Goal: Task Accomplishment & Management: Complete application form

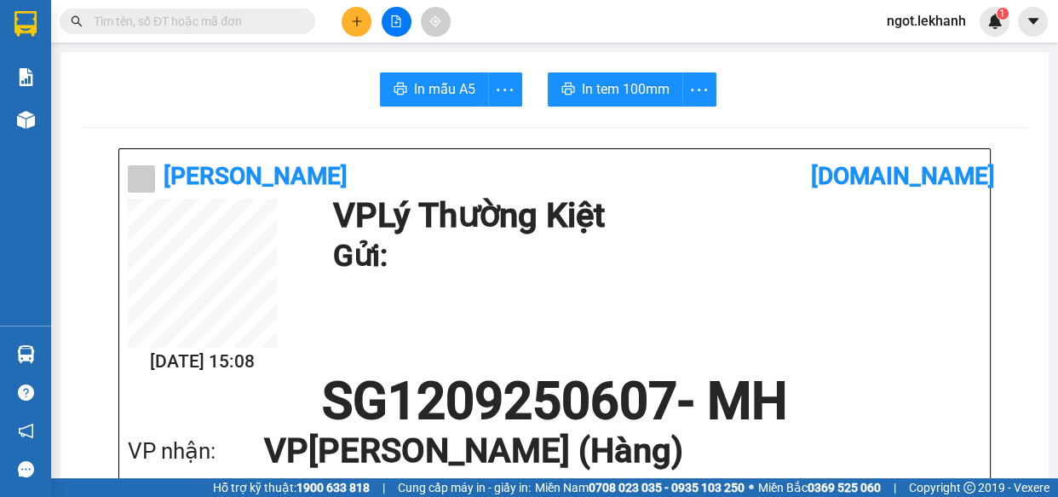
click at [346, 20] on button at bounding box center [357, 22] width 30 height 30
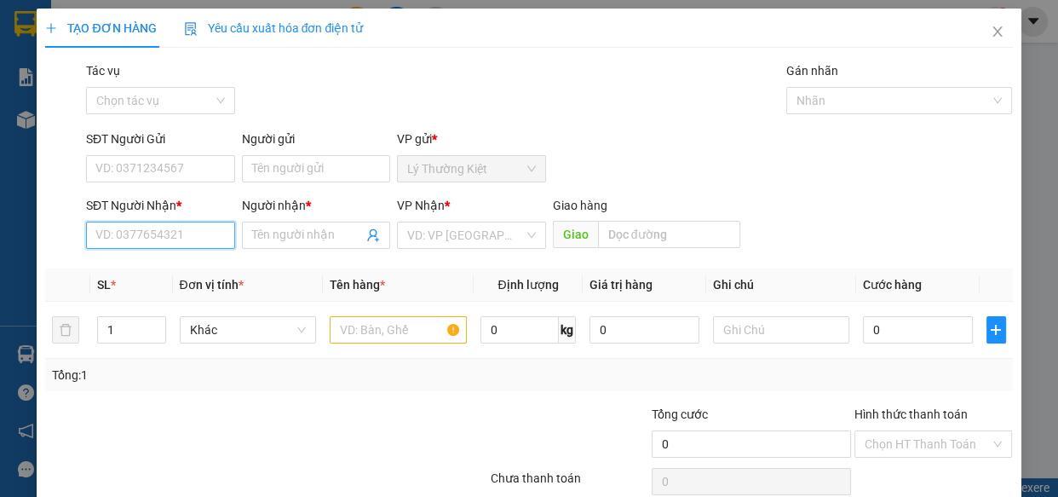
click at [136, 236] on input "SĐT Người Nhận *" at bounding box center [160, 235] width 149 height 27
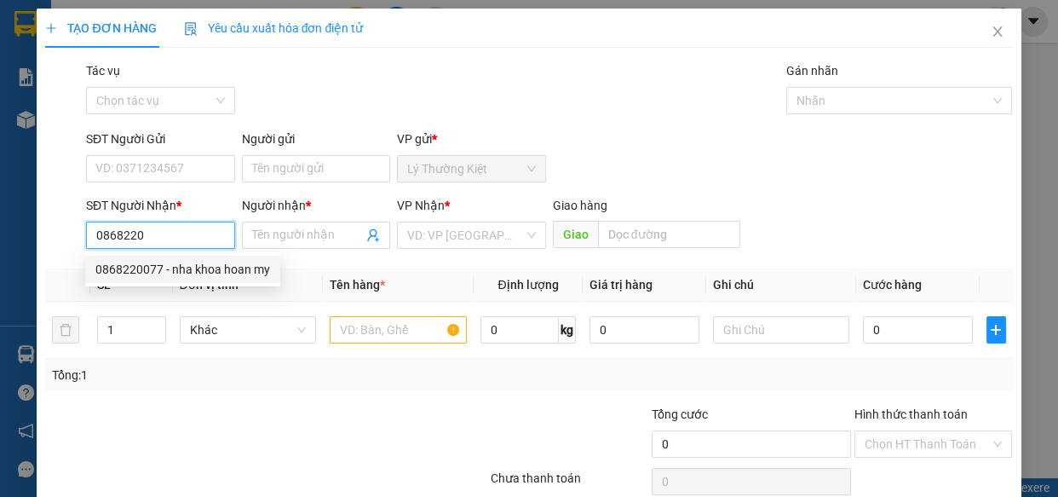
click at [162, 266] on div "0868220077 - nha khoa hoan my" at bounding box center [182, 269] width 175 height 19
type input "0868220077"
type input "nha khoa hoan my"
type input "50.000"
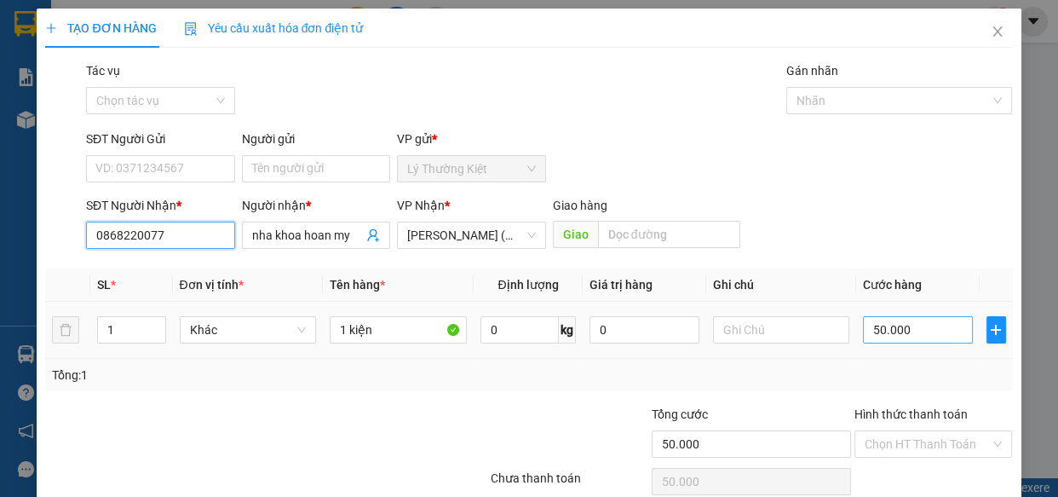
scroll to position [74, 0]
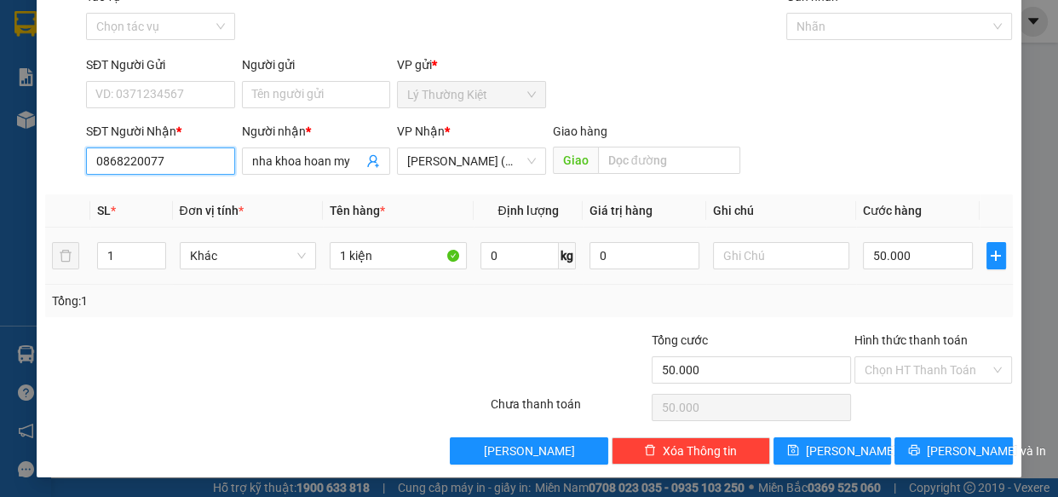
type input "0868220077"
click at [882, 275] on td "50.000" at bounding box center [918, 256] width 124 height 57
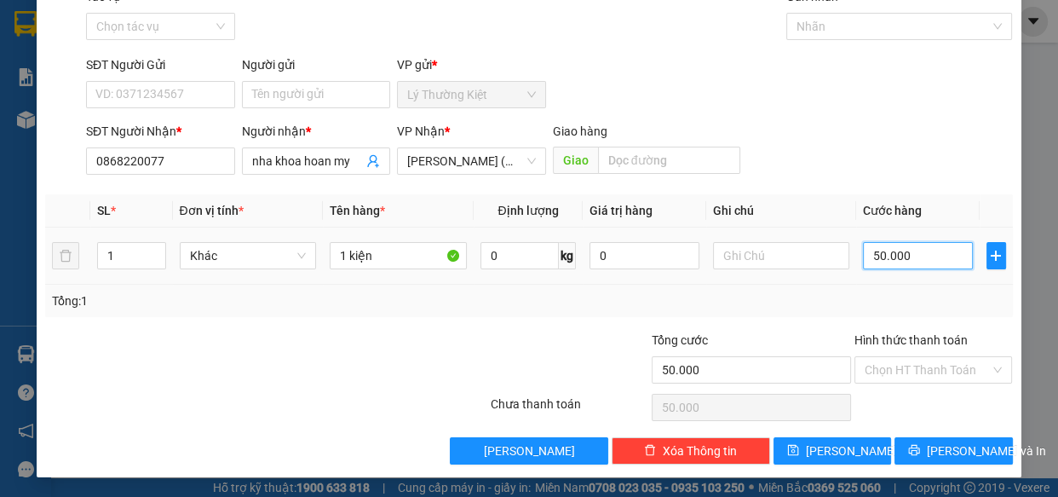
click at [882, 265] on input "50.000" at bounding box center [918, 255] width 110 height 27
type input "3"
type input "30"
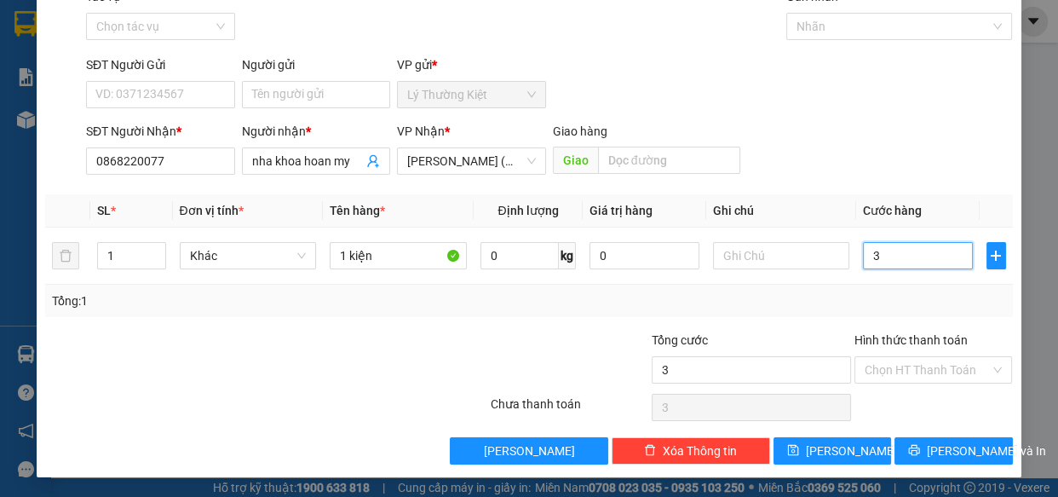
type input "30"
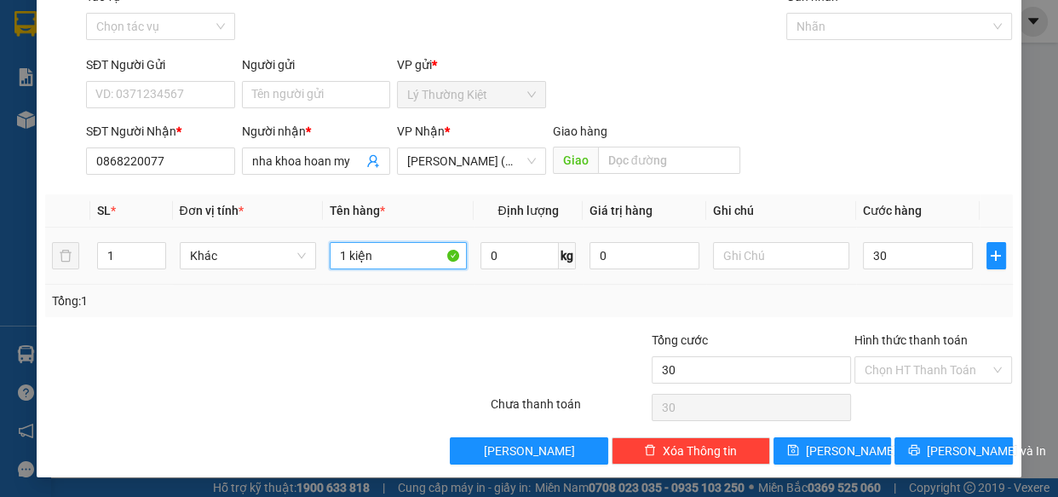
type input "30.000"
click at [380, 262] on input "1 kiện" at bounding box center [398, 255] width 137 height 27
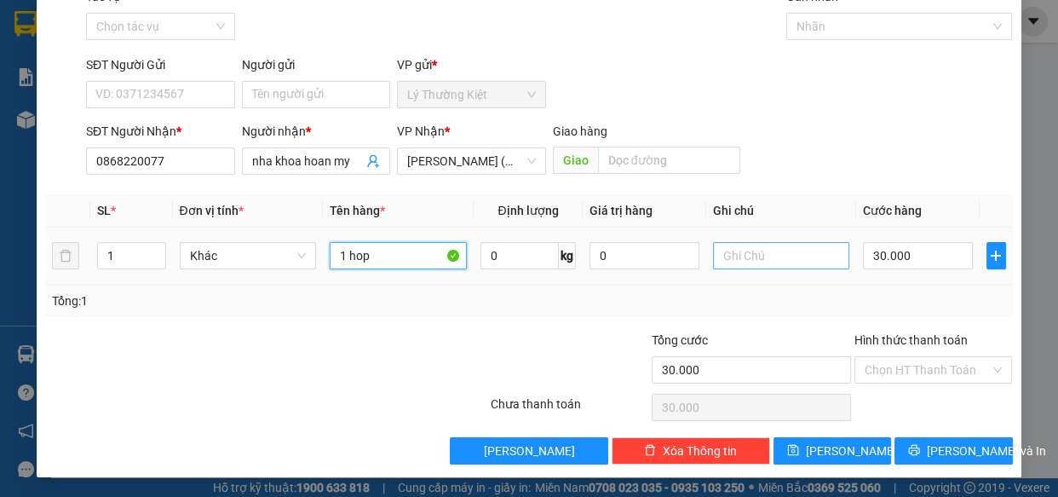
type input "1 hop"
click at [757, 253] on input "text" at bounding box center [781, 255] width 137 height 27
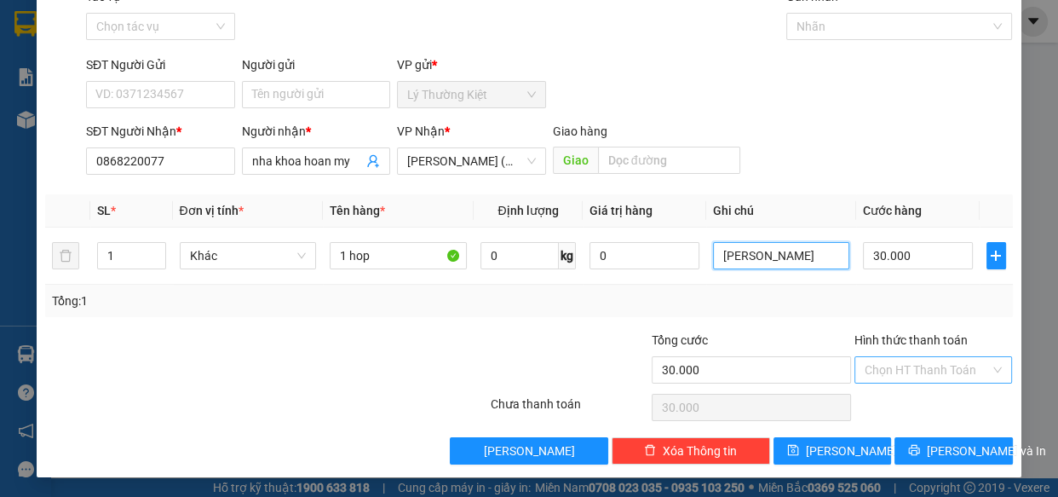
type input "[PERSON_NAME]"
click at [953, 365] on input "Hình thức thanh toán" at bounding box center [928, 370] width 126 height 26
click at [945, 391] on div "Transit Pickup Surcharge Ids Transit Deliver Surcharge Ids Transit Deliver Surc…" at bounding box center [528, 225] width 967 height 477
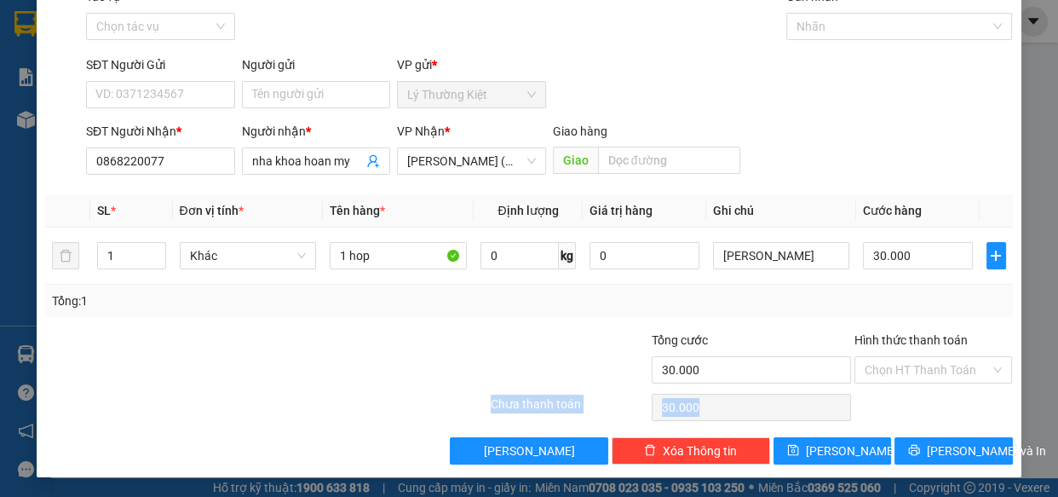
click at [945, 393] on div "Chọn HT Thanh Toán" at bounding box center [934, 407] width 162 height 34
click at [950, 372] on input "Hình thức thanh toán" at bounding box center [928, 370] width 126 height 26
click at [988, 315] on div "Transit Pickup Surcharge Ids Transit Deliver Surcharge Ids Transit Deliver Surc…" at bounding box center [528, 225] width 967 height 477
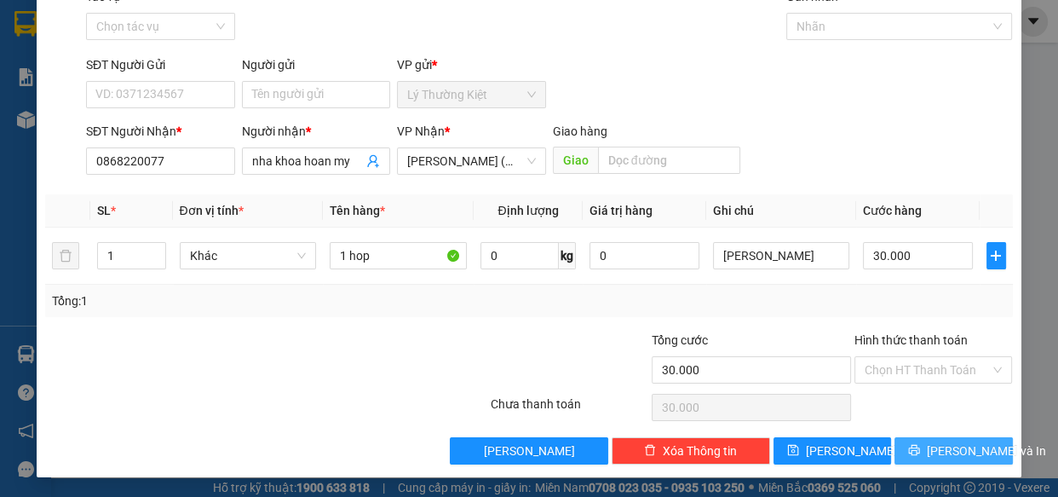
click at [963, 446] on button "[PERSON_NAME] và In" at bounding box center [954, 450] width 118 height 27
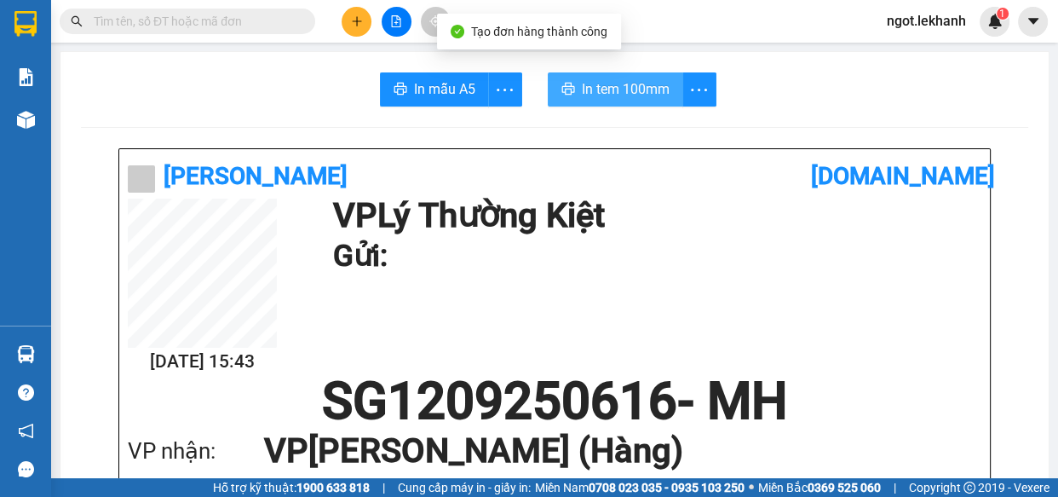
click at [654, 105] on button "In tem 100mm" at bounding box center [615, 89] width 135 height 34
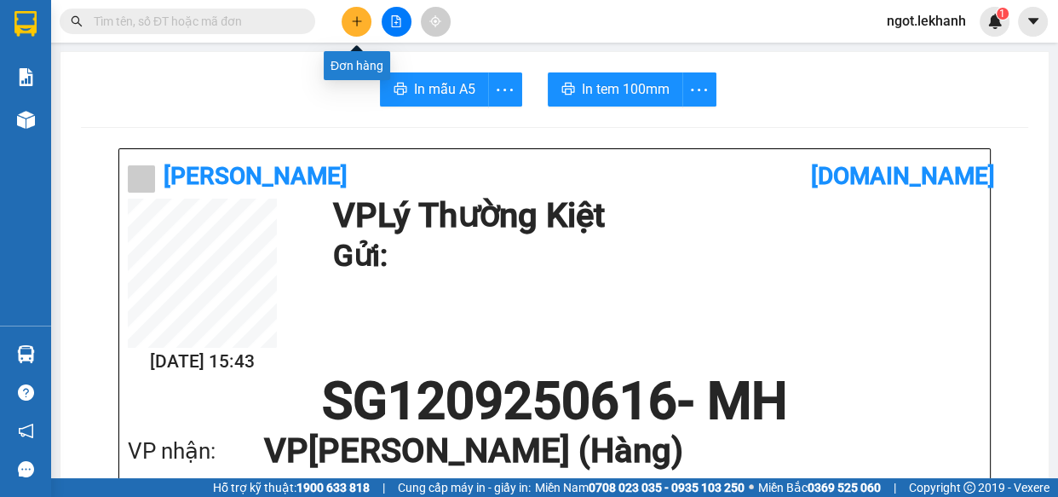
click at [364, 19] on button at bounding box center [357, 22] width 30 height 30
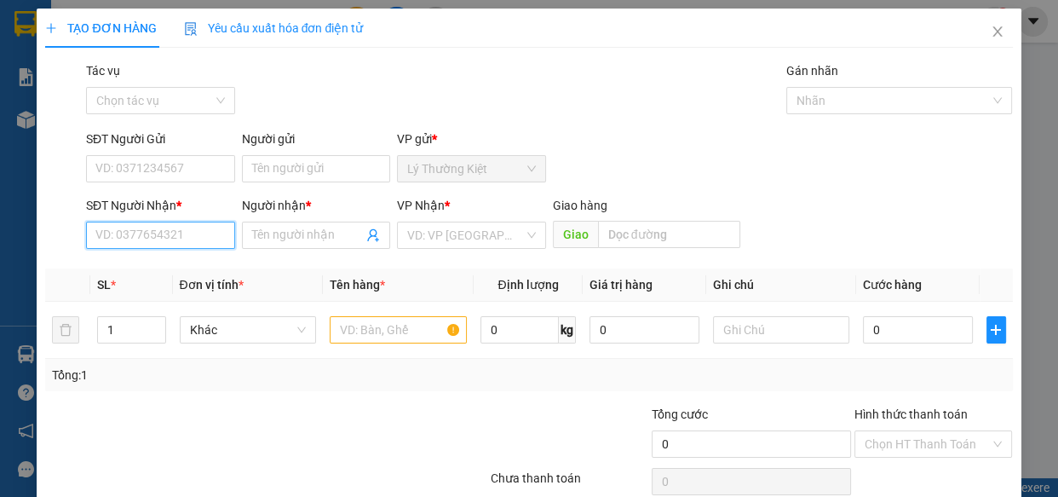
click at [218, 235] on input "SĐT Người Nhận *" at bounding box center [160, 235] width 149 height 27
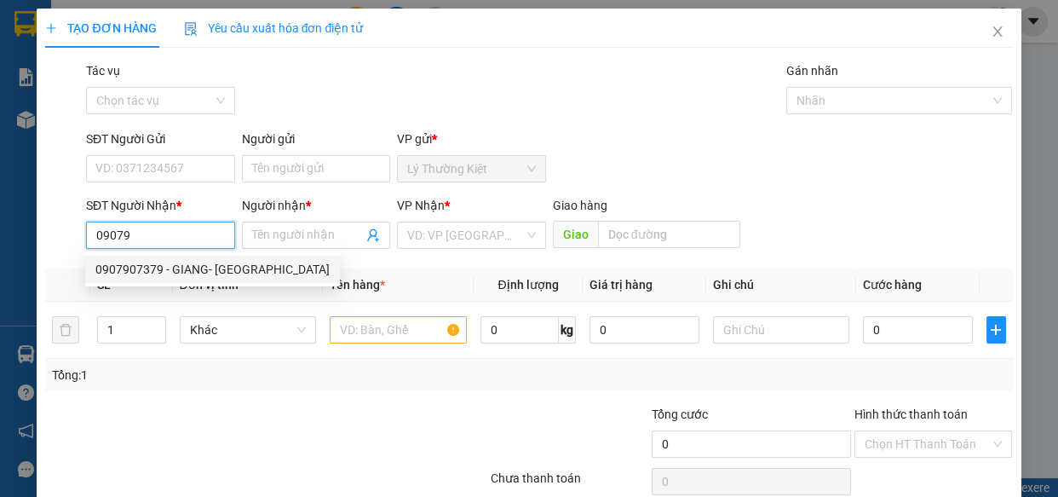
drag, startPoint x: 190, startPoint y: 269, endPoint x: 201, endPoint y: 271, distance: 11.2
click at [194, 270] on div "0907907379 - GIANG- [GEOGRAPHIC_DATA]" at bounding box center [212, 269] width 234 height 19
type input "0907907379"
type input "GIANG- [PERSON_NAME]"
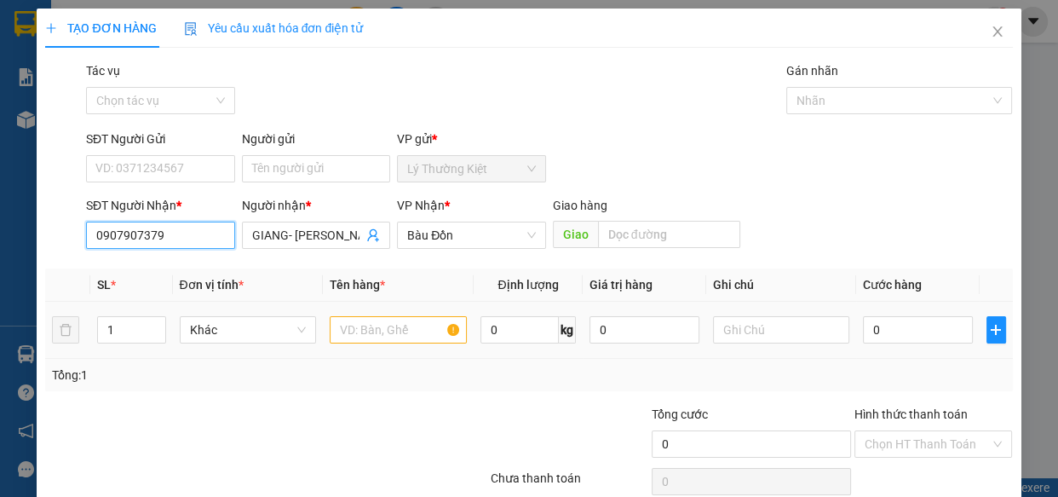
type input "40.000"
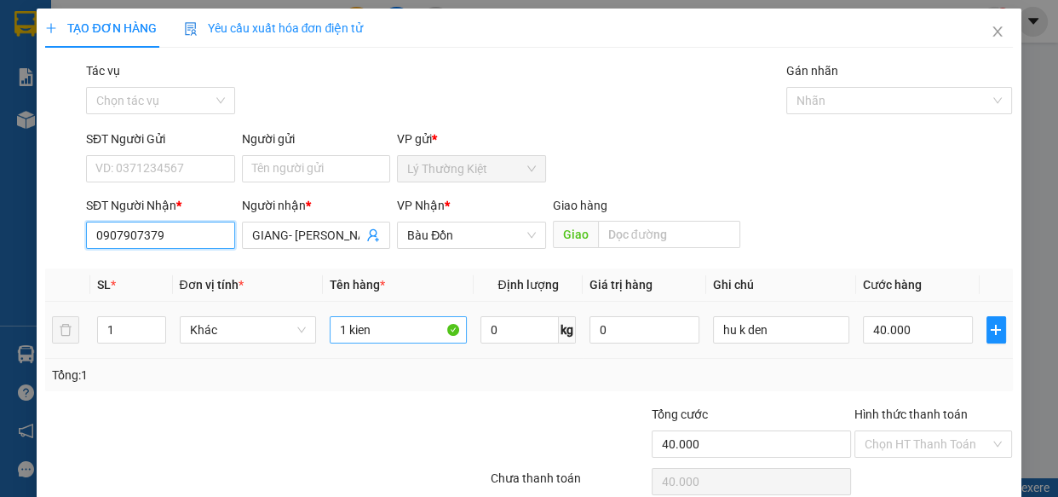
type input "0907907379"
click at [345, 334] on input "1 kien" at bounding box center [398, 329] width 137 height 27
click at [158, 328] on span "Decrease Value" at bounding box center [156, 334] width 19 height 15
type input "2kien"
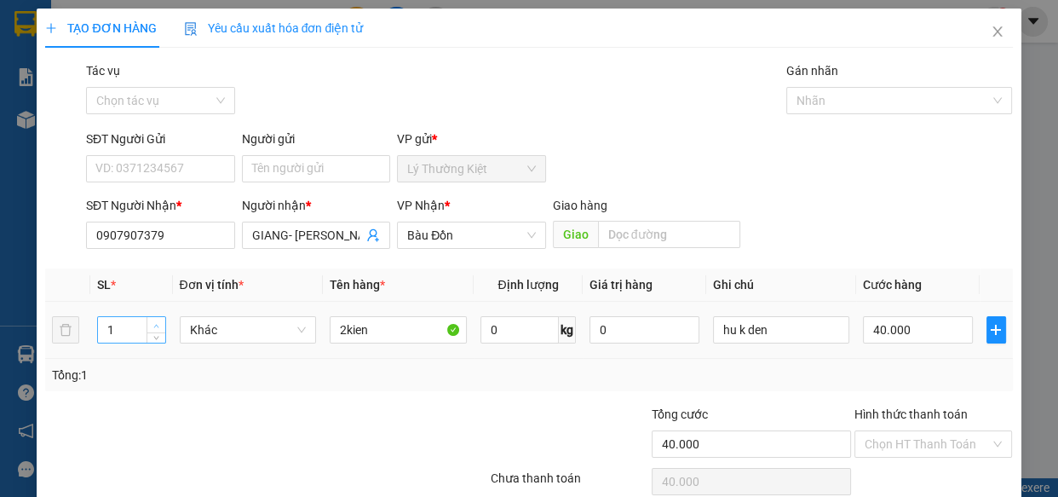
type input "2"
click at [158, 320] on span "up" at bounding box center [157, 325] width 10 height 10
click at [911, 333] on input "40.000" at bounding box center [918, 329] width 110 height 27
type input "6"
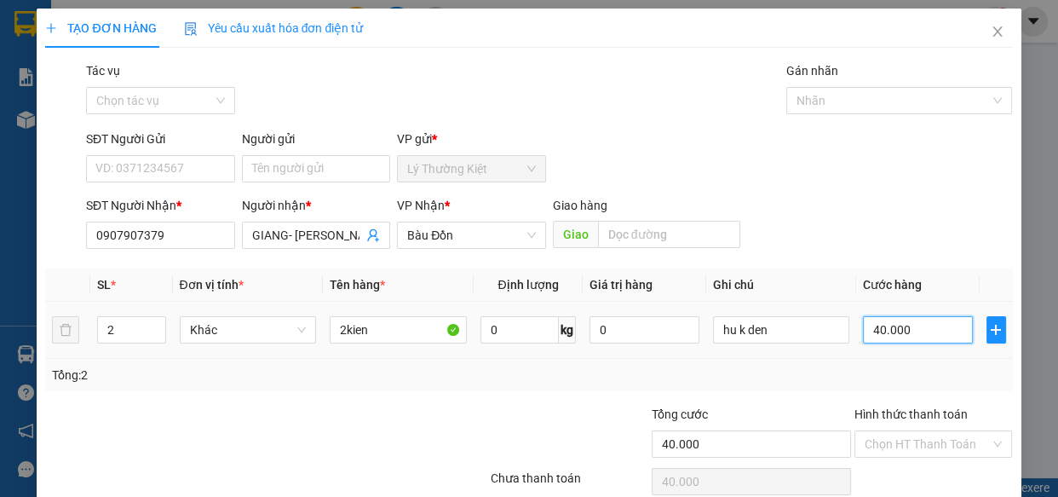
type input "6"
type input "60"
click at [912, 339] on input "60" at bounding box center [918, 329] width 110 height 27
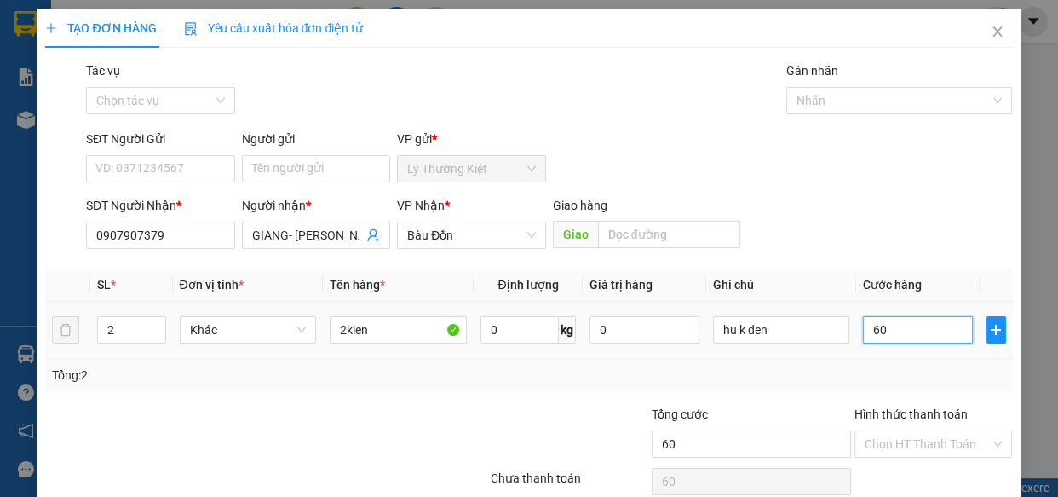
click at [912, 339] on input "60" at bounding box center [918, 329] width 110 height 27
type input "7"
type input "70"
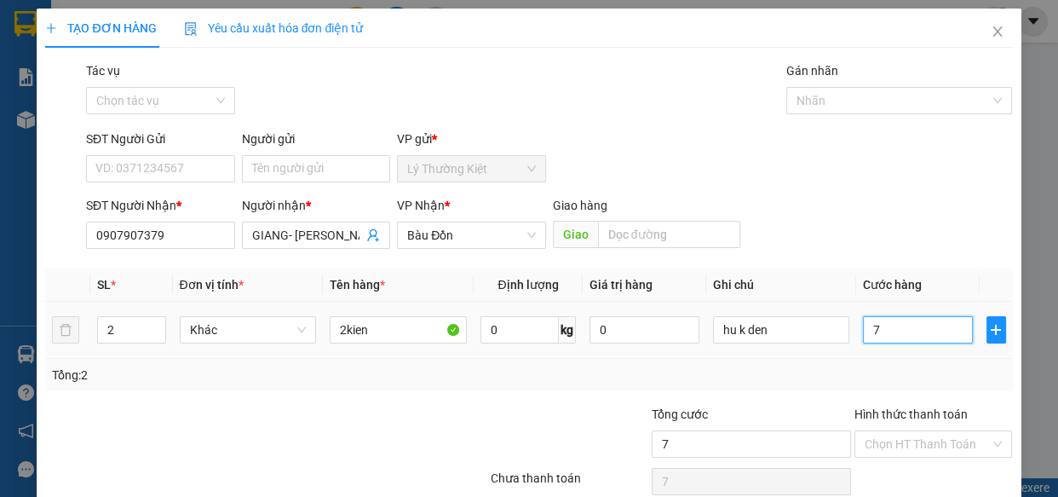
type input "70"
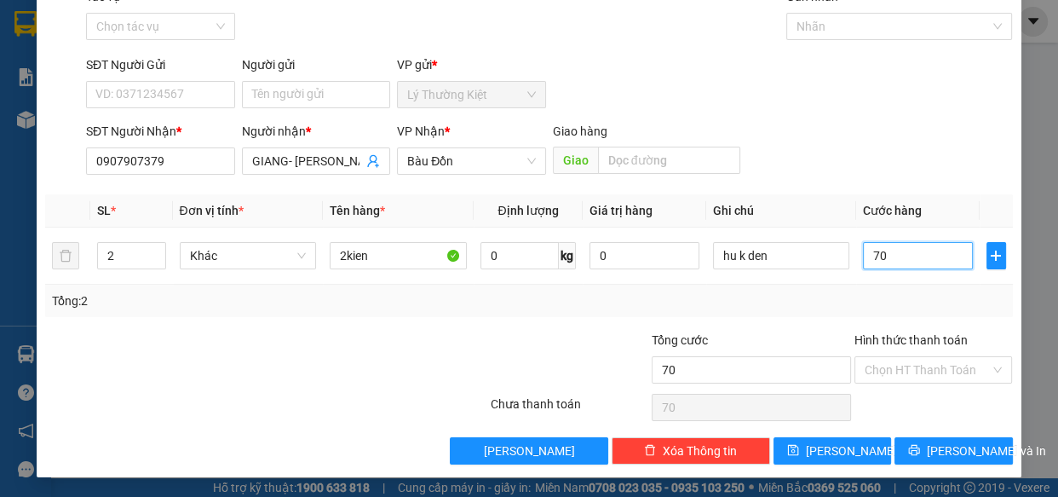
type input "70"
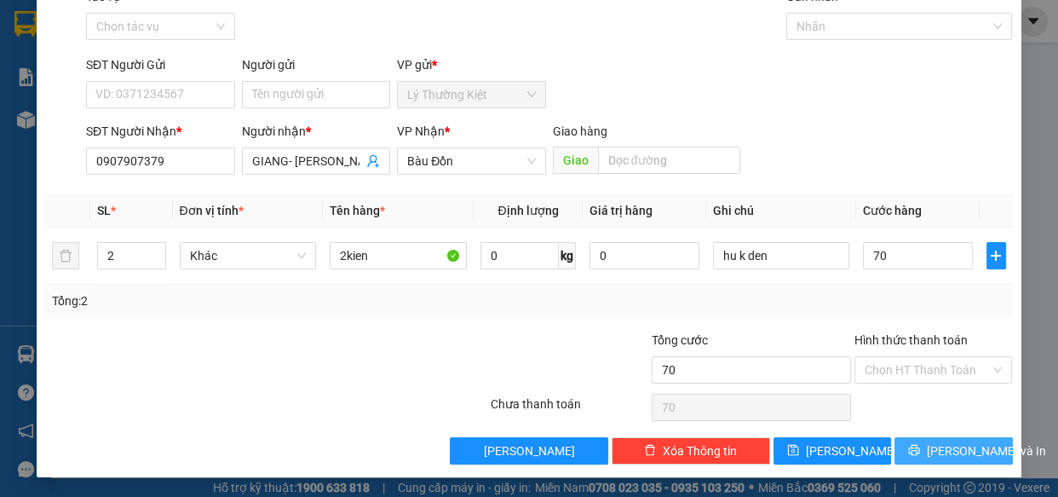
type input "70.000"
click at [932, 446] on span "[PERSON_NAME] và In" at bounding box center [986, 450] width 119 height 19
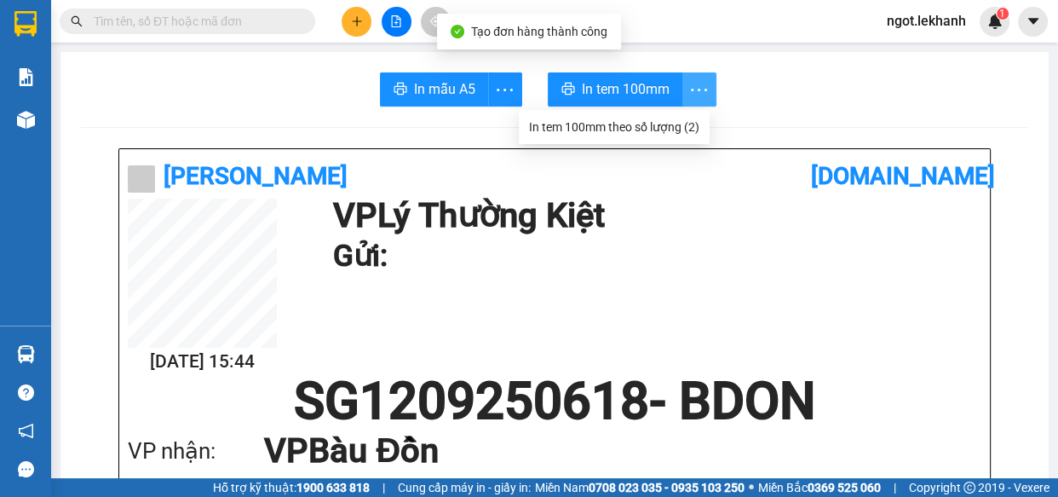
click at [700, 76] on button "button" at bounding box center [700, 89] width 34 height 34
click at [668, 135] on div "In tem 100mm theo số lượng (2)" at bounding box center [614, 127] width 170 height 19
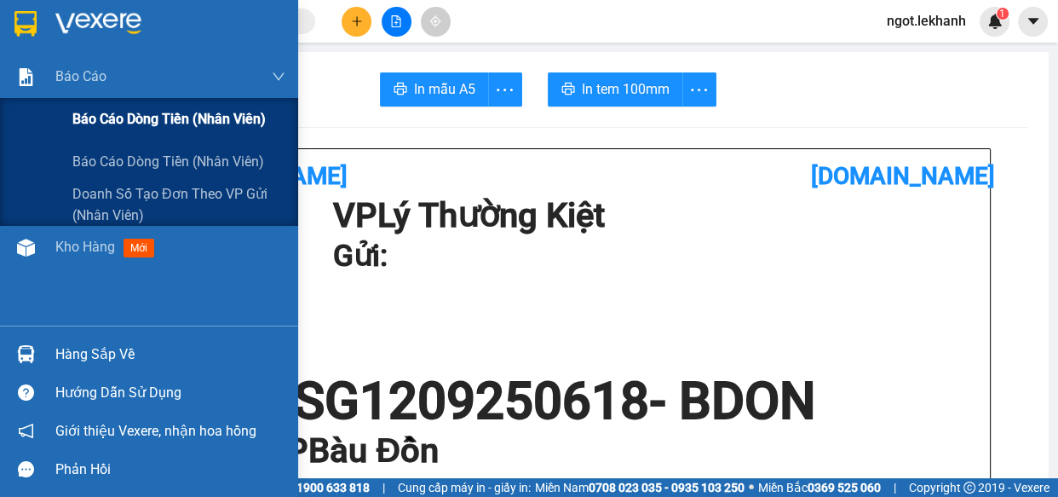
click at [175, 119] on span "Báo cáo dòng tiền (nhân viên)" at bounding box center [168, 118] width 193 height 21
